Goal: Check status: Check status

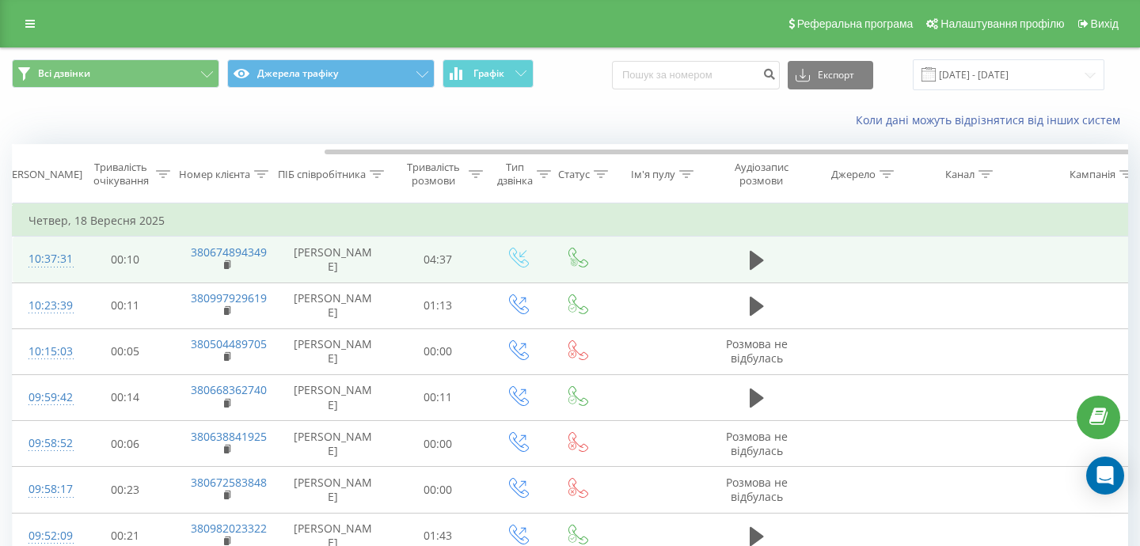
scroll to position [0, 167]
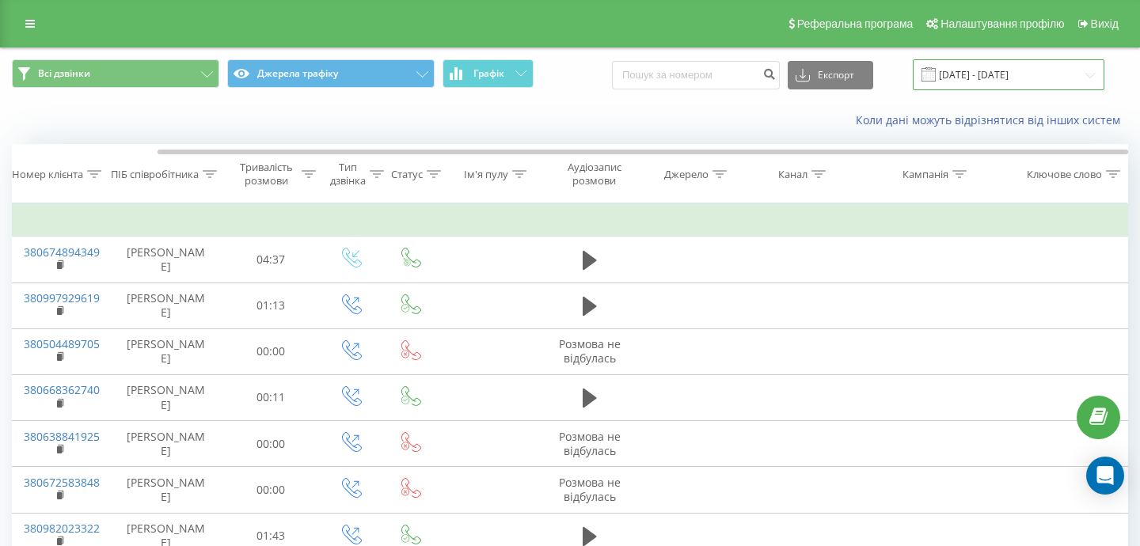
click at [992, 82] on input "[DATE] - [DATE]" at bounding box center [1009, 74] width 192 height 31
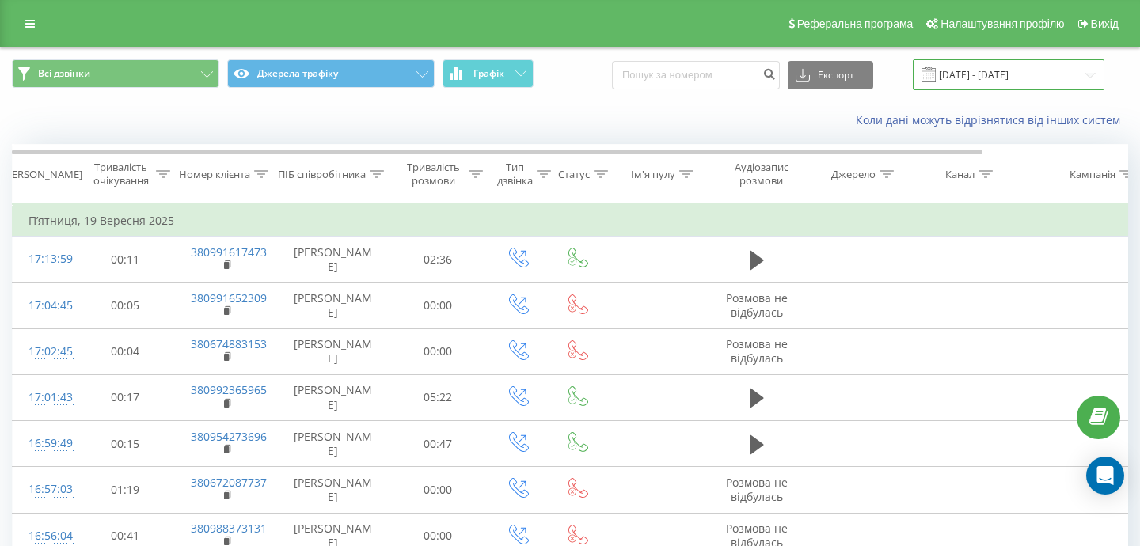
click at [983, 70] on input "22.08.2025 - 22.09.2025" at bounding box center [1009, 74] width 192 height 31
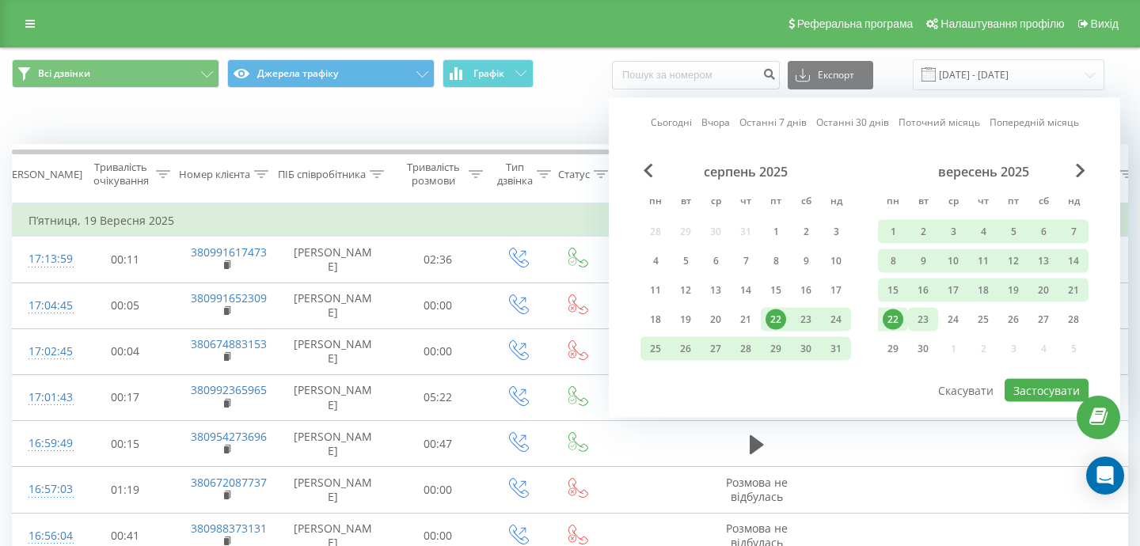
click at [925, 318] on div "23" at bounding box center [923, 320] width 21 height 21
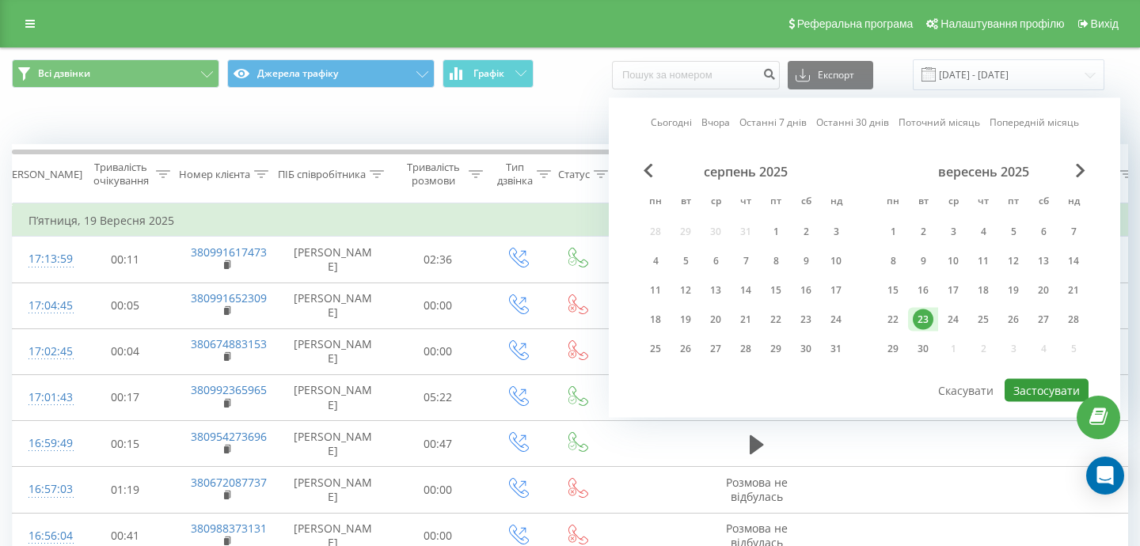
click at [1054, 390] on button "Застосувати" at bounding box center [1047, 390] width 84 height 23
type input "23.09.2025 - 23.09.2025"
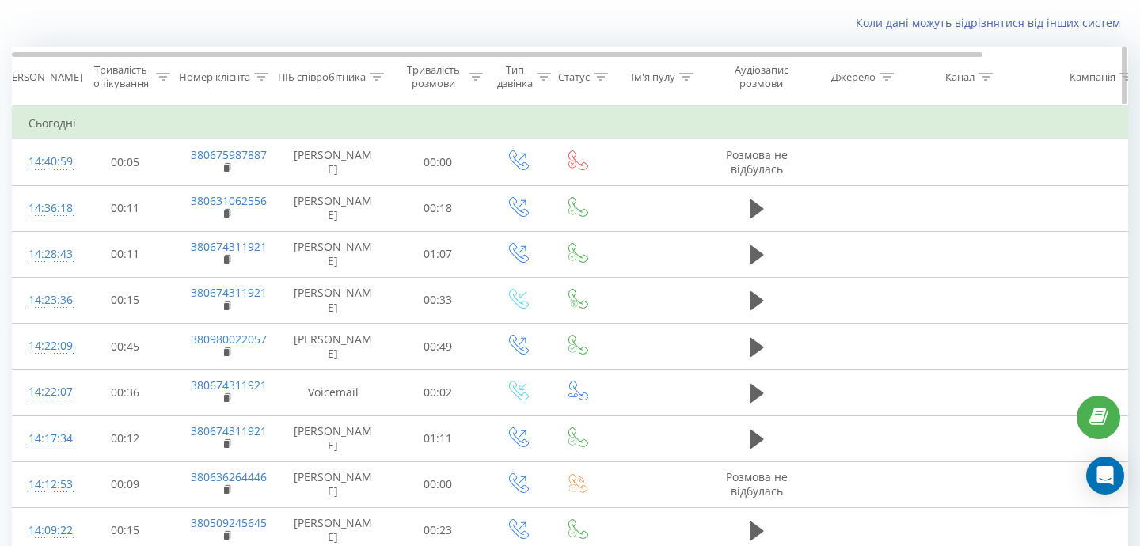
scroll to position [99, 0]
